Goal: Task Accomplishment & Management: Use online tool/utility

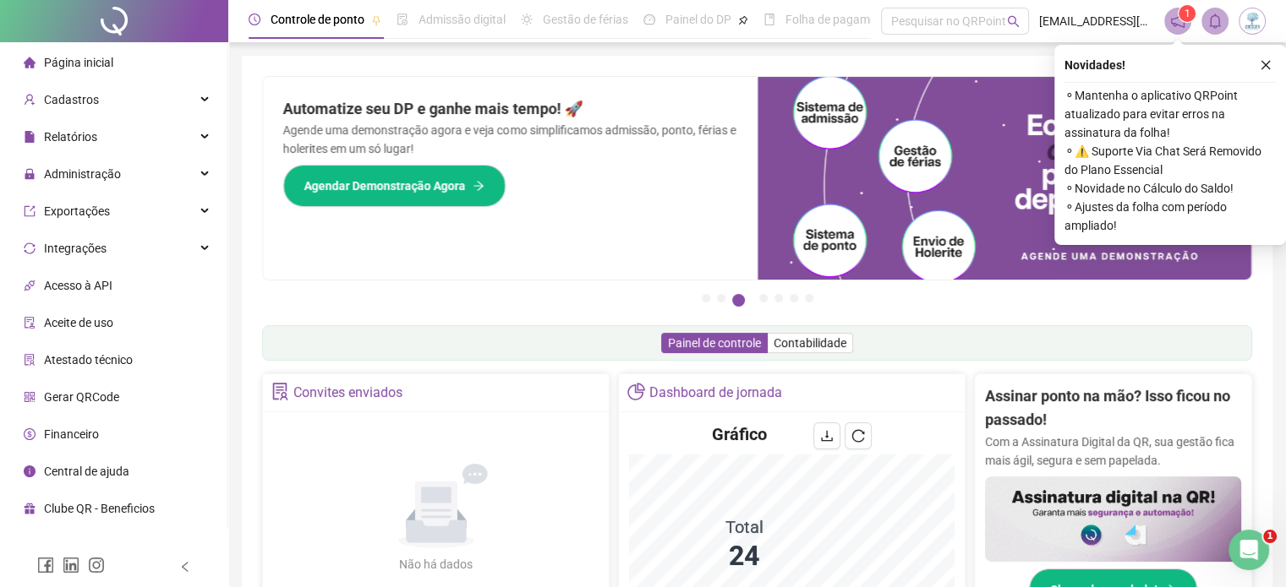
click at [1264, 67] on icon "close" at bounding box center [1265, 65] width 12 height 12
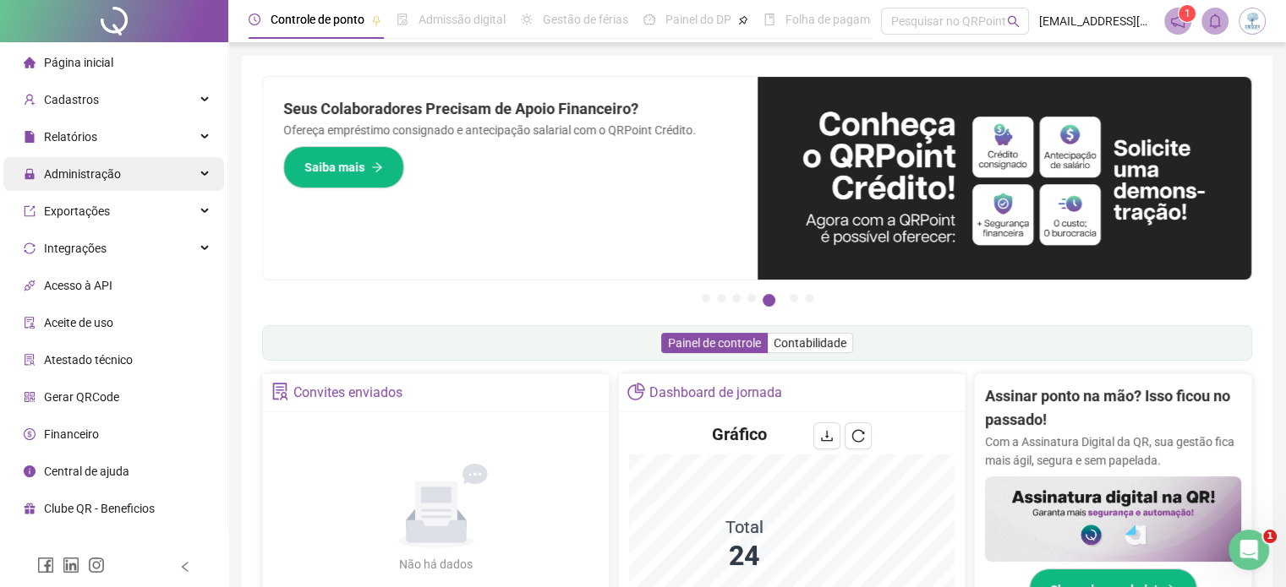
click at [101, 182] on span "Administração" at bounding box center [72, 174] width 97 height 34
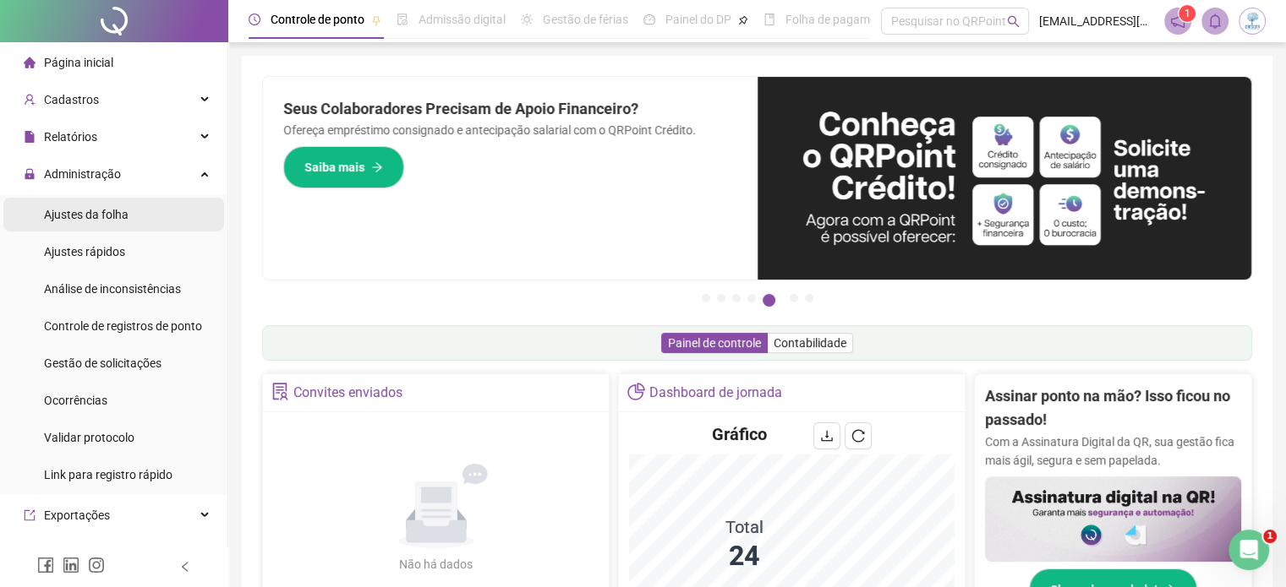
click at [101, 214] on span "Ajustes da folha" at bounding box center [86, 215] width 85 height 14
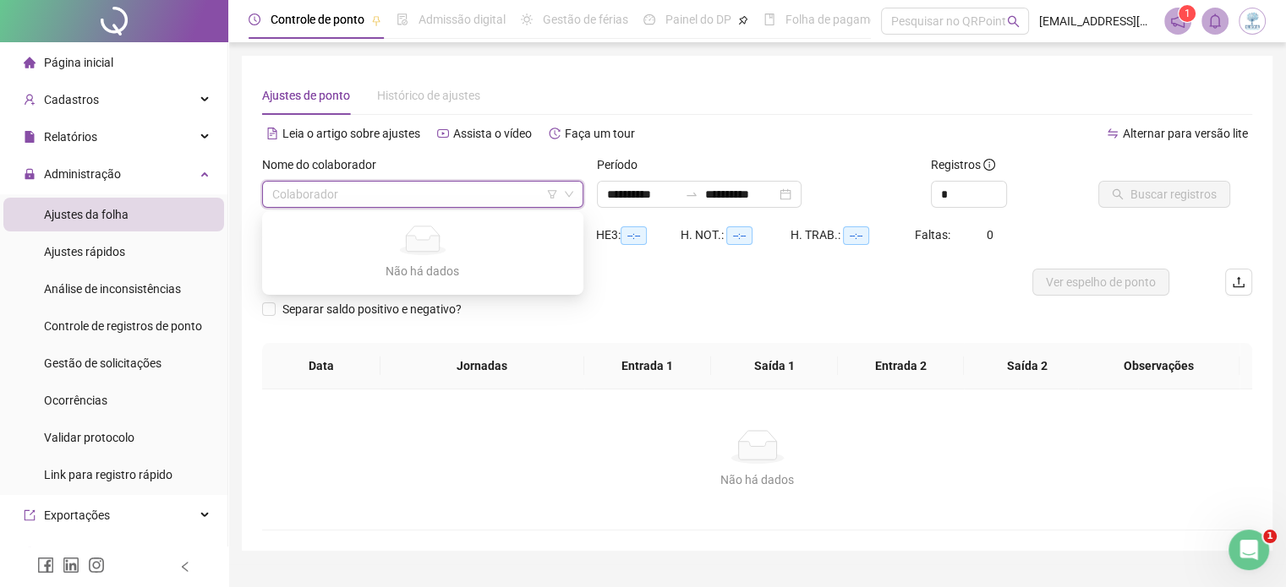
click at [434, 189] on input "search" at bounding box center [415, 194] width 286 height 25
drag, startPoint x: 521, startPoint y: 192, endPoint x: 470, endPoint y: 15, distance: 183.8
click at [523, 185] on input "search" at bounding box center [415, 194] width 286 height 25
type input "**********"
